Goal: Information Seeking & Learning: Learn about a topic

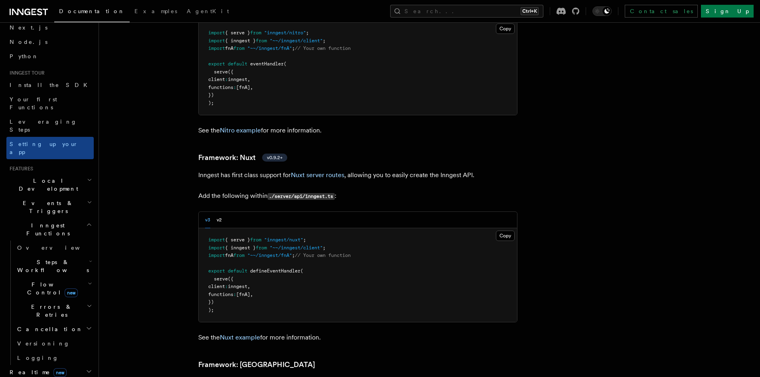
scroll to position [40, 0]
click at [87, 274] on h2 "Flow Control new" at bounding box center [54, 285] width 80 height 22
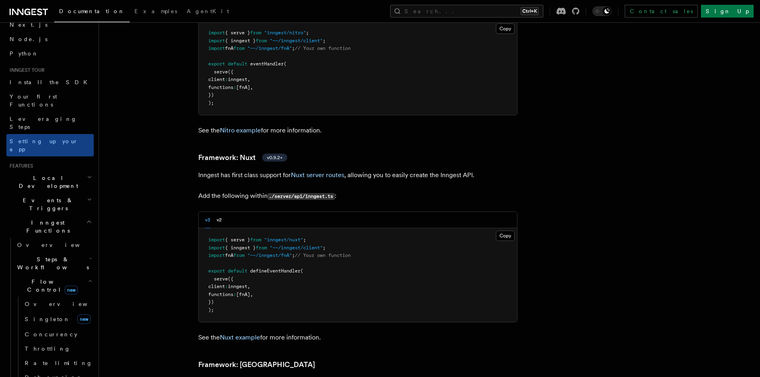
click at [89, 255] on icon "button" at bounding box center [90, 258] width 3 height 6
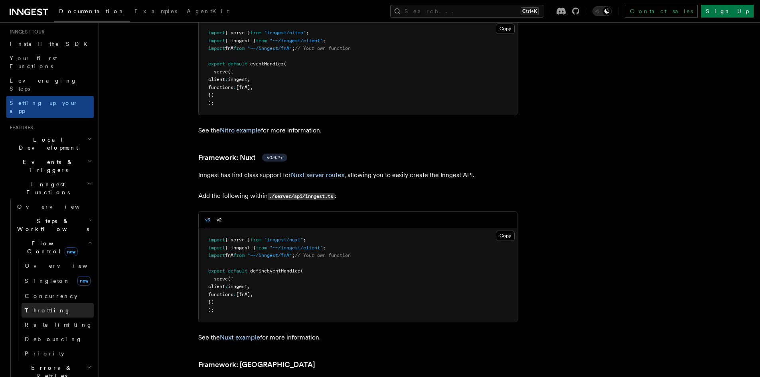
scroll to position [80, 0]
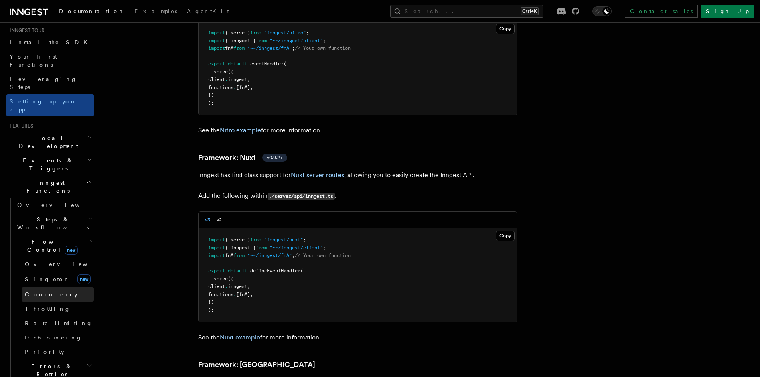
click at [42, 287] on link "Concurrency" at bounding box center [58, 294] width 72 height 14
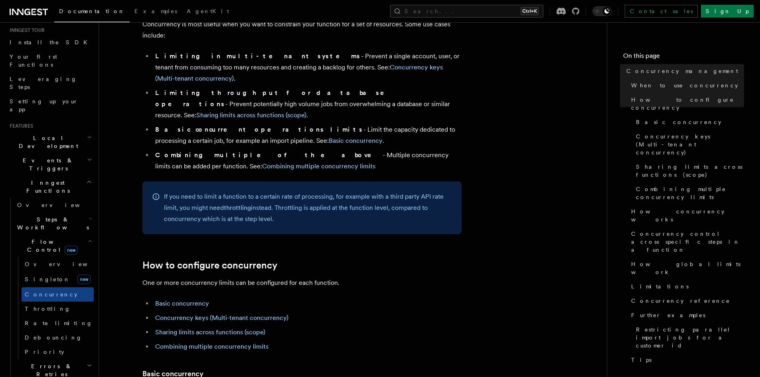
scroll to position [239, 0]
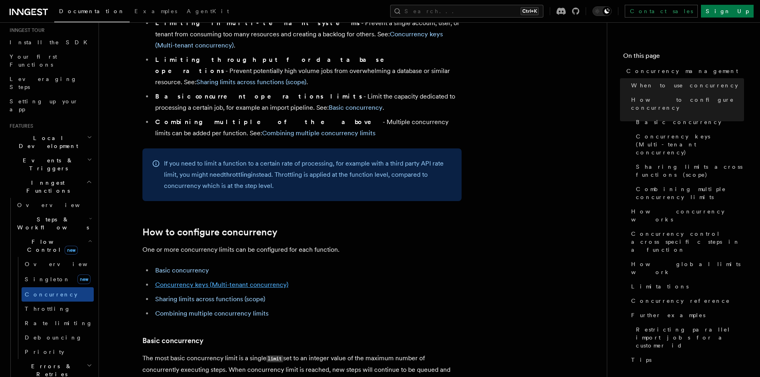
click at [253, 281] on link "Concurrency keys (Multi-tenant concurrency)" at bounding box center [221, 285] width 133 height 8
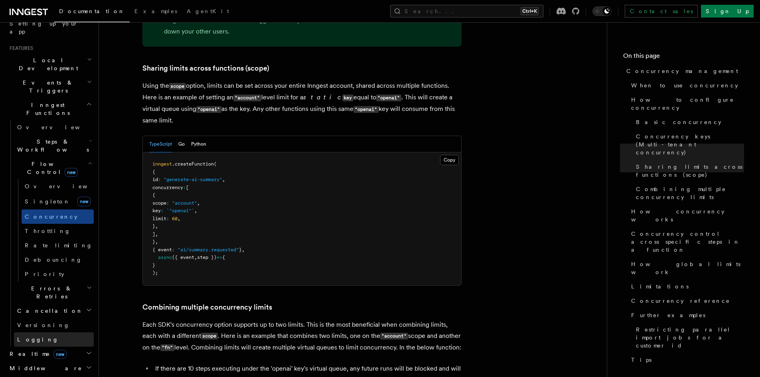
scroll to position [160, 0]
click at [59, 279] on h2 "Errors & Retries" at bounding box center [54, 290] width 80 height 22
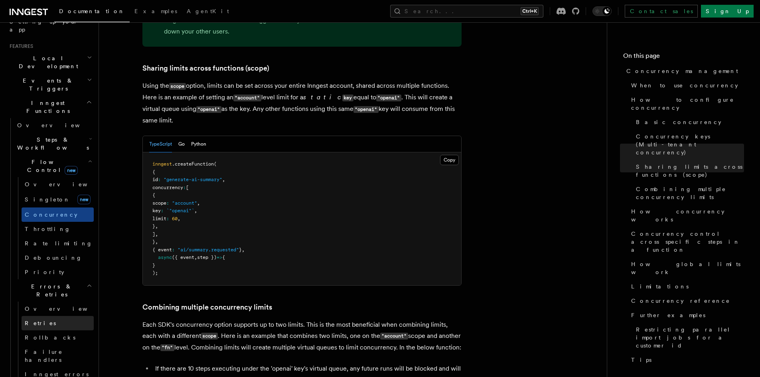
click at [55, 316] on link "Retries" at bounding box center [58, 323] width 72 height 14
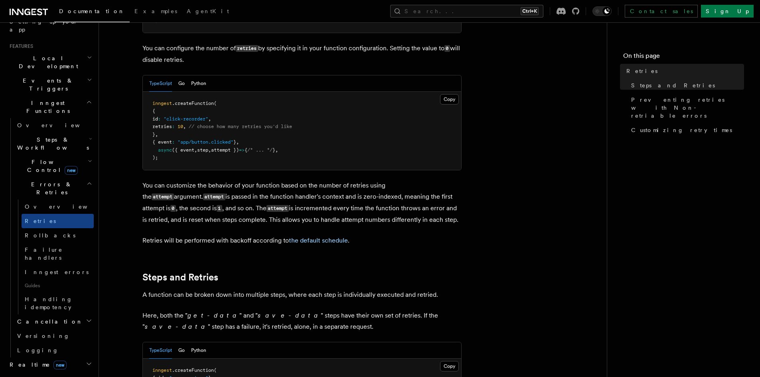
scroll to position [199, 0]
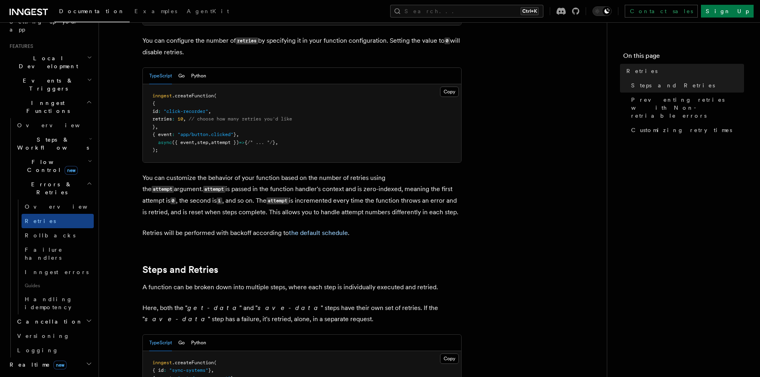
click at [61, 136] on span "Steps & Workflows" at bounding box center [51, 144] width 75 height 16
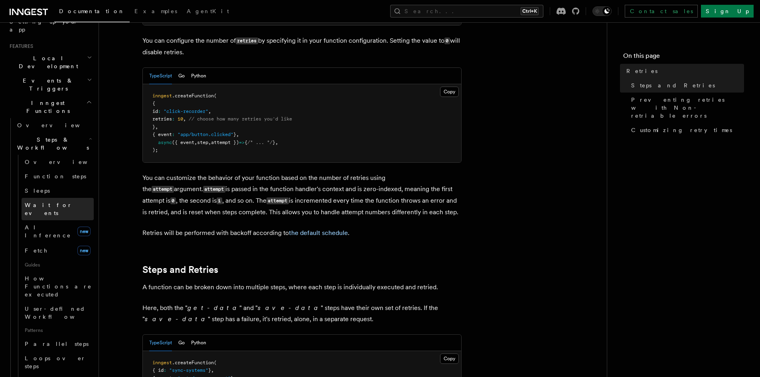
click at [48, 202] on span "Wait for events" at bounding box center [48, 209] width 47 height 14
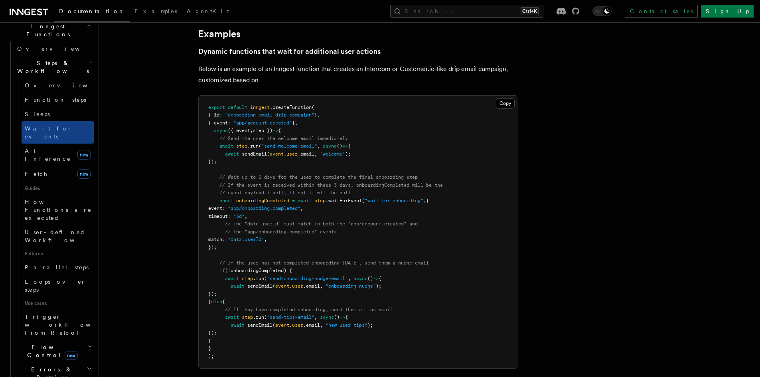
scroll to position [239, 0]
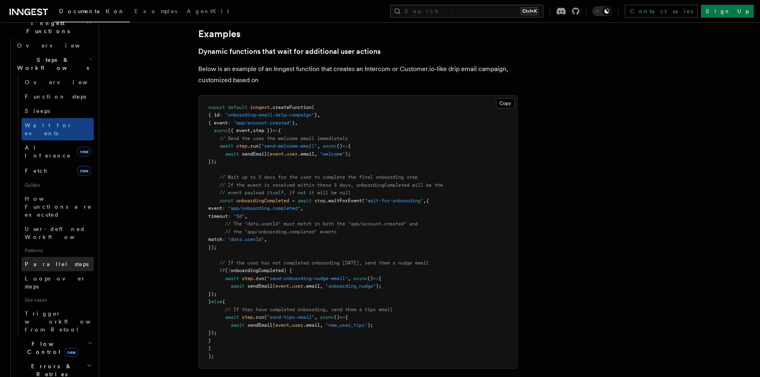
click at [52, 261] on span "Parallel steps" at bounding box center [57, 264] width 64 height 6
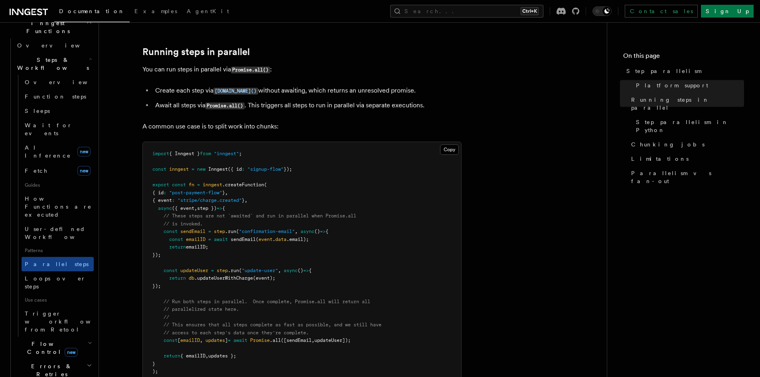
scroll to position [160, 0]
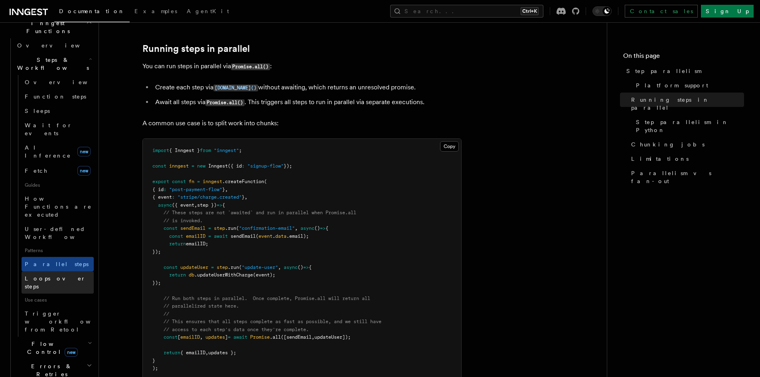
click at [54, 275] on span "Loops over steps" at bounding box center [55, 282] width 61 height 14
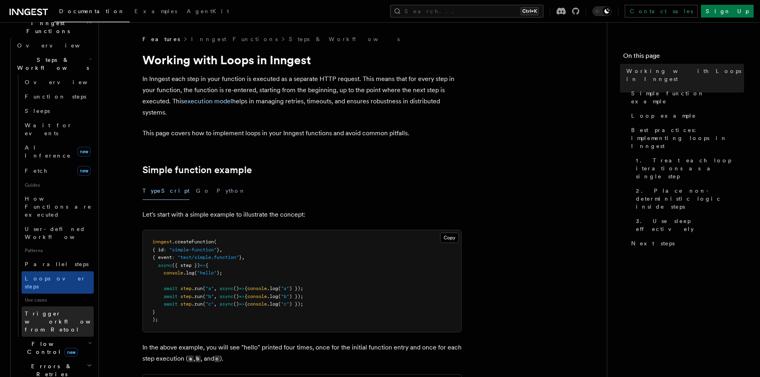
click at [49, 309] on span "Trigger workflows from Retool" at bounding box center [69, 321] width 88 height 24
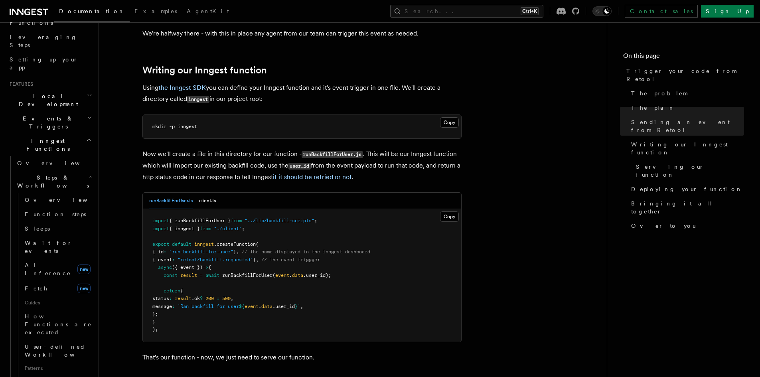
scroll to position [120, 0]
click at [55, 113] on h2 "Events & Triggers" at bounding box center [49, 124] width 87 height 22
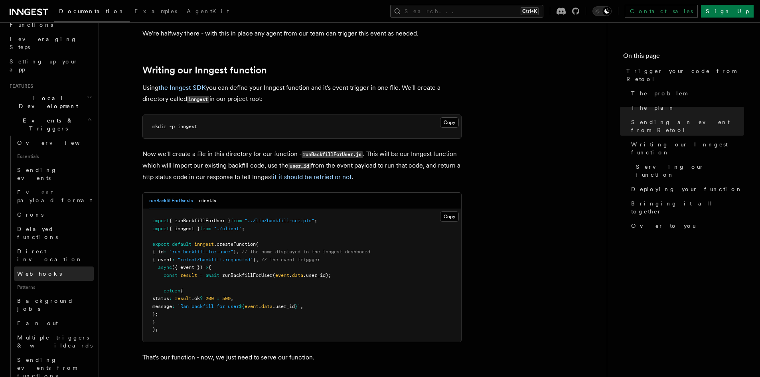
click at [47, 266] on link "Webhooks" at bounding box center [54, 273] width 80 height 14
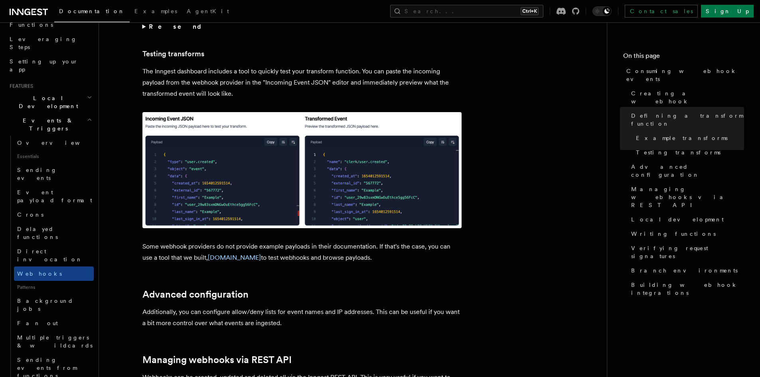
scroll to position [1396, 0]
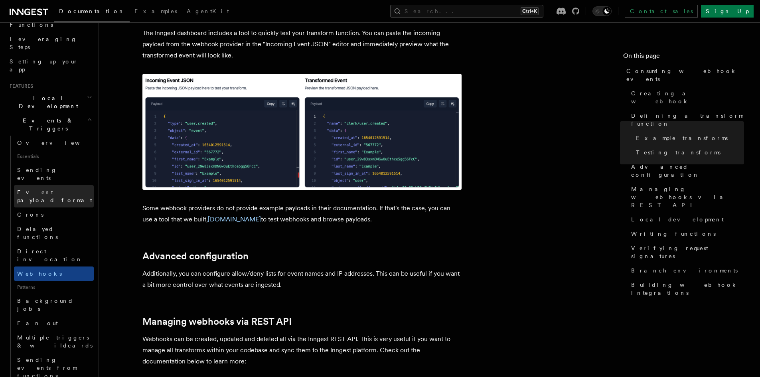
click at [47, 189] on span "Event payload format" at bounding box center [54, 196] width 75 height 14
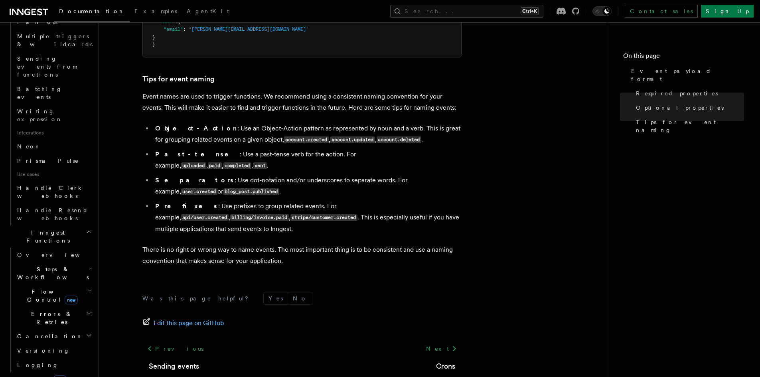
scroll to position [439, 0]
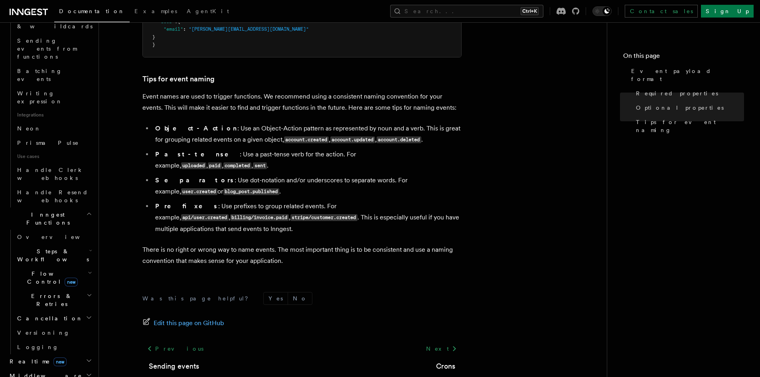
click at [67, 354] on h2 "Realtime new" at bounding box center [49, 361] width 87 height 14
click at [37, 372] on span "Overview" at bounding box center [58, 376] width 82 height 8
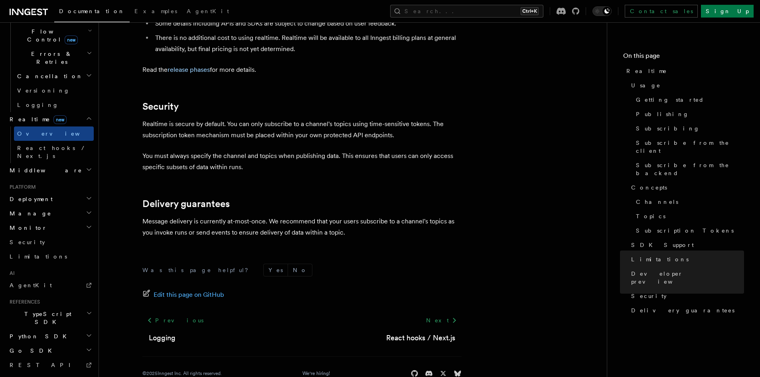
scroll to position [2666, 0]
click at [638, 255] on span "Limitations" at bounding box center [659, 259] width 57 height 8
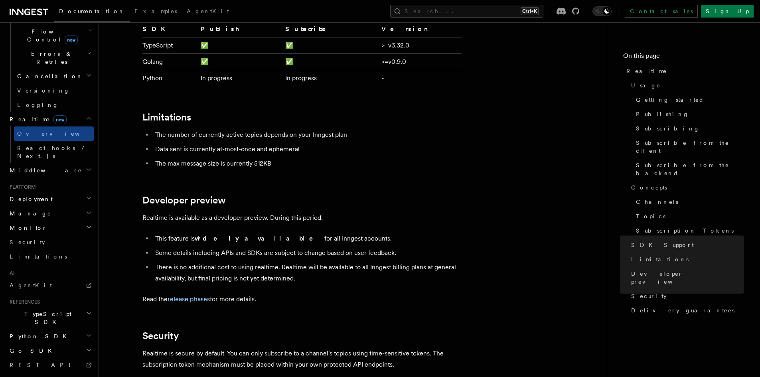
scroll to position [2410, 0]
